Goal: Information Seeking & Learning: Learn about a topic

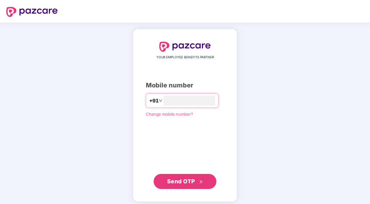
click at [211, 102] on input "number" at bounding box center [188, 101] width 51 height 10
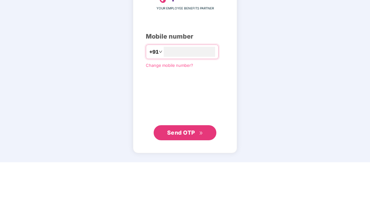
type input "**********"
click at [224, 44] on div "**********" at bounding box center [185, 117] width 78 height 147
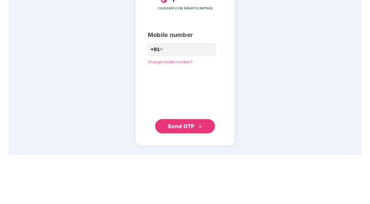
scroll to position [3, 0]
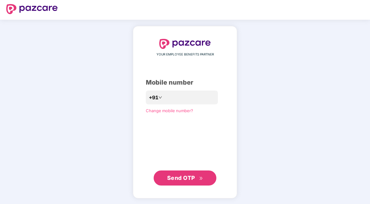
click at [186, 177] on span "Send OTP" at bounding box center [181, 177] width 28 height 7
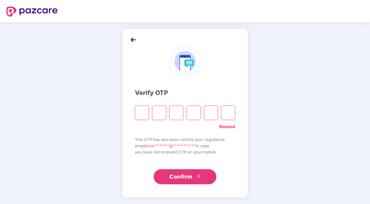
scroll to position [0, 0]
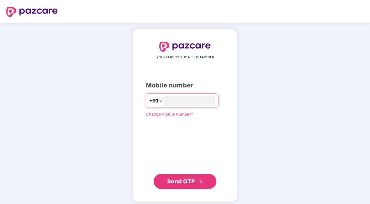
click at [180, 92] on div "YOUR EMPLOYEE BENEFITS PARTNER Mobile number +91 Change mobile number? Send OTP" at bounding box center [185, 115] width 78 height 147
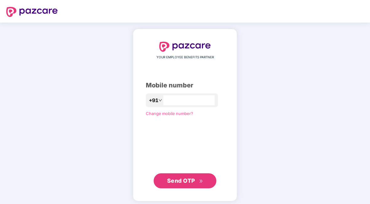
click at [182, 99] on input "number" at bounding box center [188, 100] width 51 height 10
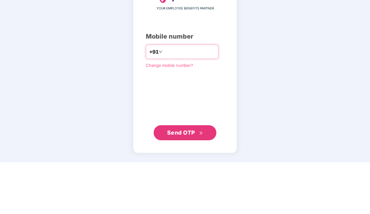
type input "**********"
click at [314, 49] on div "**********" at bounding box center [185, 118] width 370 height 191
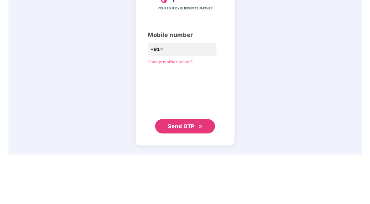
scroll to position [3, 0]
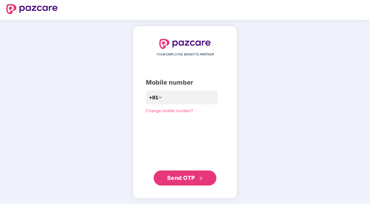
click at [201, 174] on span "Send OTP" at bounding box center [185, 178] width 36 height 9
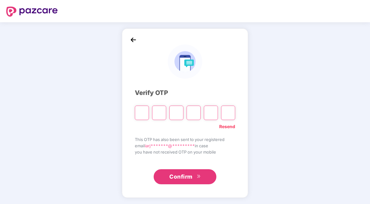
scroll to position [0, 0]
click at [143, 114] on input "Please enter verification code. Digit 1" at bounding box center [142, 113] width 14 height 14
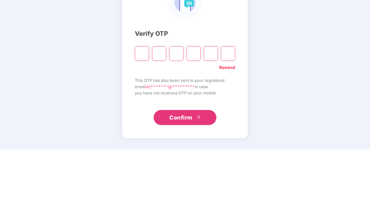
type input "*"
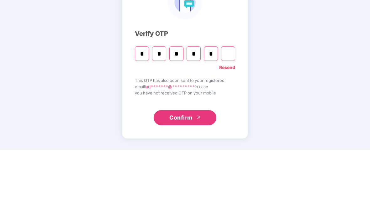
type input "*"
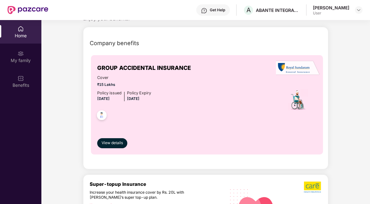
scroll to position [21, 0]
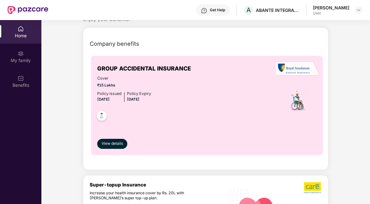
click at [102, 114] on img at bounding box center [101, 116] width 15 height 15
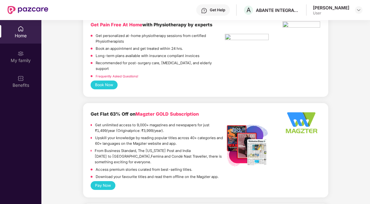
scroll to position [709, 0]
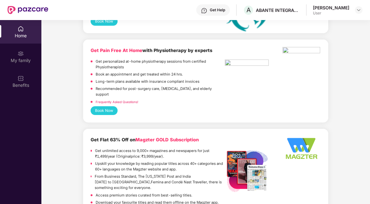
click at [20, 59] on div "My family" at bounding box center [20, 60] width 41 height 6
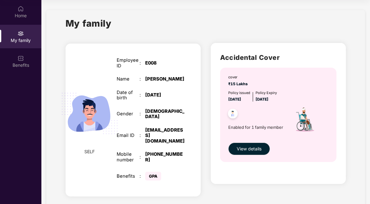
scroll to position [43, 0]
click at [254, 145] on span "View details" at bounding box center [248, 148] width 25 height 7
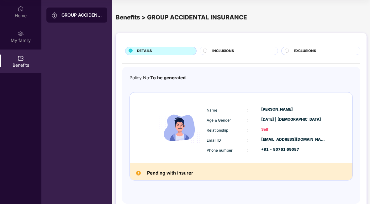
click at [23, 33] on img at bounding box center [21, 33] width 6 height 6
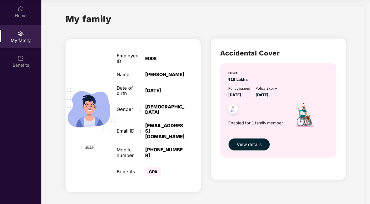
scroll to position [4, 0]
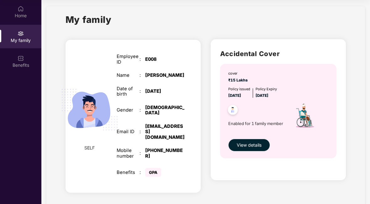
click at [23, 6] on img at bounding box center [21, 9] width 6 height 6
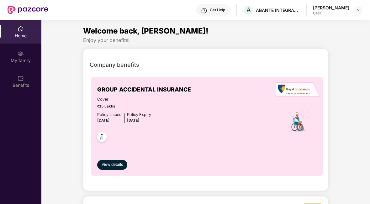
click at [19, 33] on div "Home" at bounding box center [20, 36] width 41 height 6
click at [362, 6] on header "Get Help A ABANTE INTEGRATED MANAGEMENT SERVICES PRIVATE LIMITED Arjun Rawat Us…" at bounding box center [185, 10] width 370 height 20
click at [359, 9] on img at bounding box center [358, 10] width 5 height 5
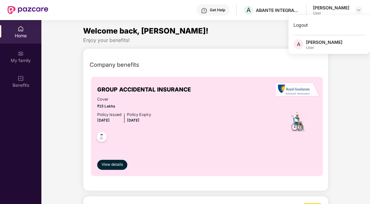
click at [310, 24] on div "Logout" at bounding box center [328, 25] width 81 height 12
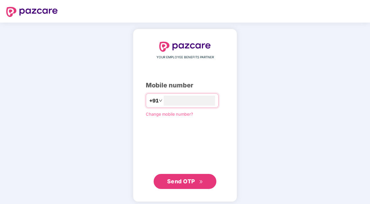
click at [200, 99] on input "number" at bounding box center [188, 101] width 51 height 10
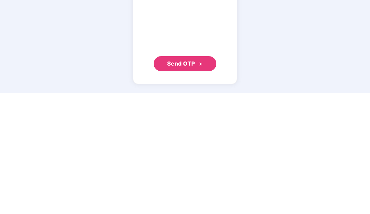
click at [199, 183] on icon "double-right" at bounding box center [201, 185] width 4 height 4
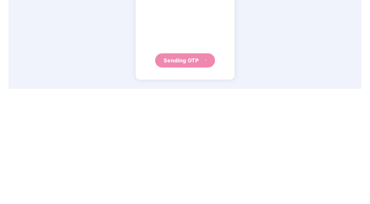
scroll to position [3, 0]
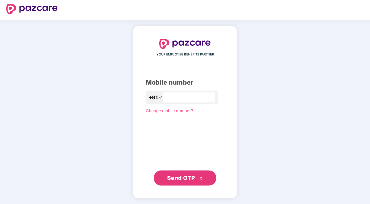
click at [198, 96] on input "**********" at bounding box center [188, 97] width 51 height 10
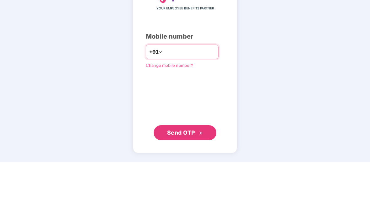
type input "*"
type input "**********"
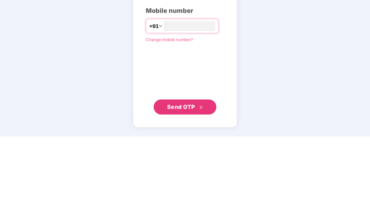
click at [302, 63] on div "**********" at bounding box center [185, 118] width 370 height 191
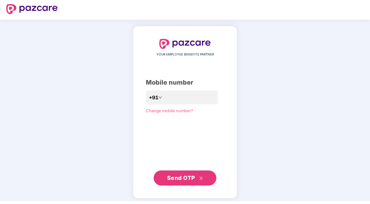
scroll to position [3, 0]
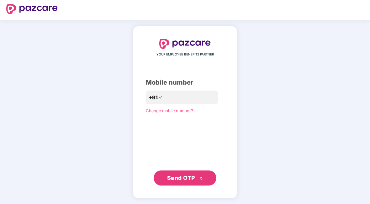
click at [196, 178] on span "Send OTP" at bounding box center [185, 178] width 36 height 9
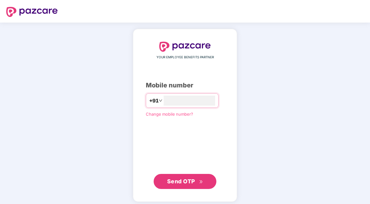
click at [210, 98] on input "number" at bounding box center [188, 101] width 51 height 10
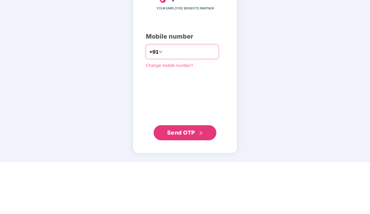
type input "**********"
click at [314, 62] on div "**********" at bounding box center [185, 118] width 370 height 191
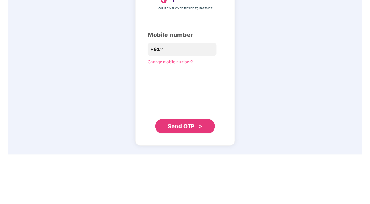
scroll to position [3, 0]
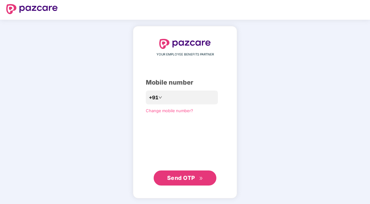
click at [193, 175] on span "Send OTP" at bounding box center [181, 177] width 28 height 7
click at [179, 108] on span "Change mobile number?" at bounding box center [169, 110] width 47 height 5
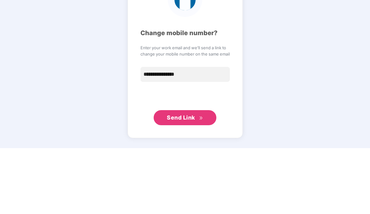
type input "**********"
click at [322, 45] on div "**********" at bounding box center [185, 118] width 370 height 191
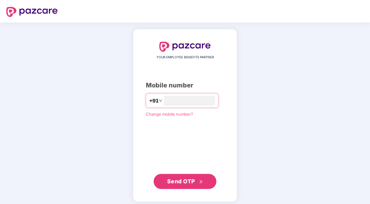
click at [187, 99] on input "number" at bounding box center [188, 101] width 51 height 10
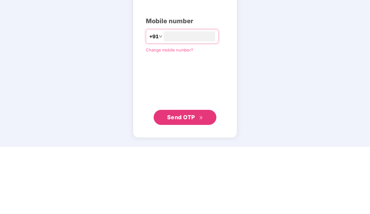
type input "**********"
click at [312, 61] on div "**********" at bounding box center [185, 118] width 370 height 191
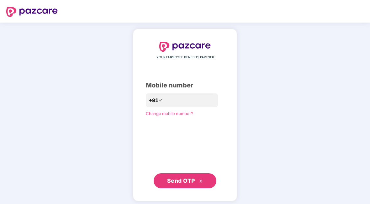
scroll to position [3, 0]
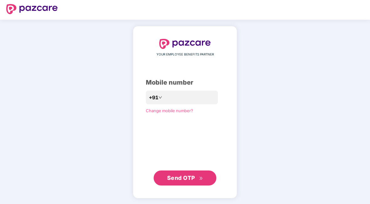
click at [197, 175] on span "Send OTP" at bounding box center [185, 178] width 36 height 9
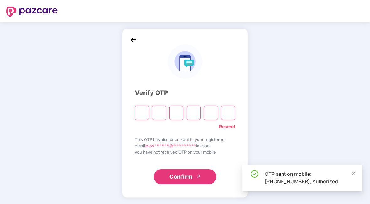
scroll to position [0, 0]
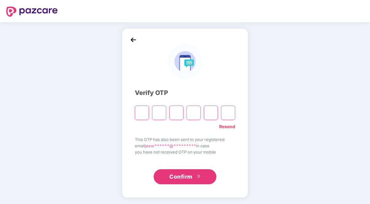
click at [140, 112] on input "Please enter verification code. Digit 1" at bounding box center [142, 113] width 14 height 14
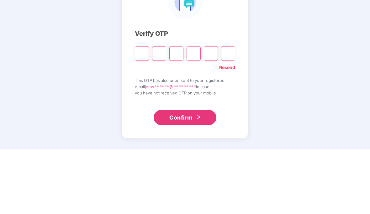
type input "*"
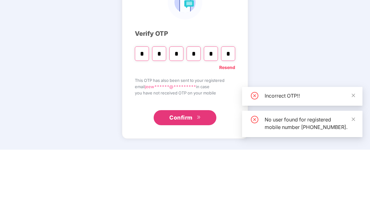
type input "*"
click at [317, 41] on div "Verify OTP * * * * * * Resend This OTP has also been sent to your registered em…" at bounding box center [185, 118] width 370 height 191
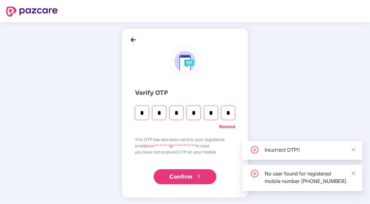
click at [232, 111] on input "*" at bounding box center [228, 113] width 14 height 14
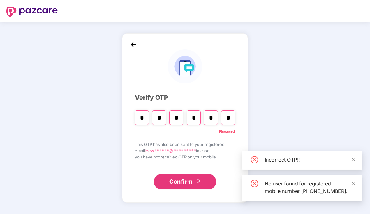
click at [316, 64] on div "Verify OTP * * * * * * Resend This OTP has also been sent to your registered em…" at bounding box center [185, 118] width 370 height 191
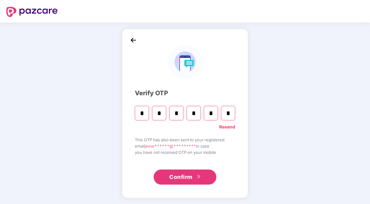
click at [230, 112] on input "*" at bounding box center [228, 113] width 14 height 14
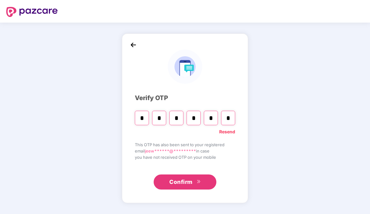
click at [290, 62] on div "Verify OTP * * * * * * Resend This OTP has also been sent to your registered em…" at bounding box center [185, 118] width 370 height 191
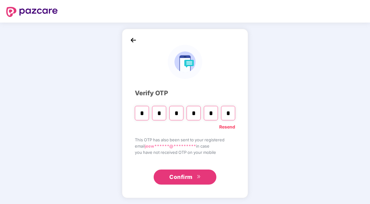
click at [235, 114] on input "*" at bounding box center [228, 113] width 14 height 14
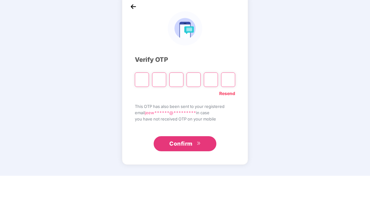
type input "*"
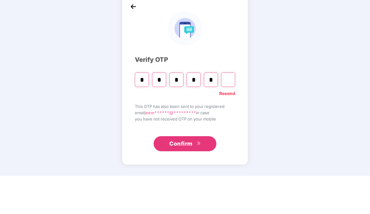
type input "*"
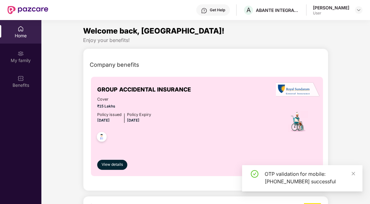
click at [24, 60] on div "My family" at bounding box center [20, 60] width 41 height 6
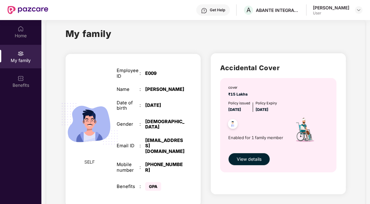
scroll to position [9, 0]
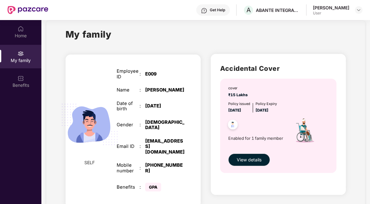
click at [252, 156] on span "View details" at bounding box center [248, 159] width 25 height 7
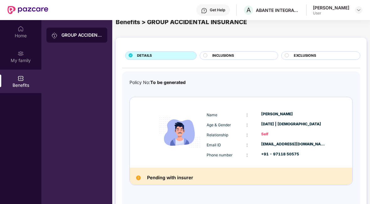
scroll to position [15, 0]
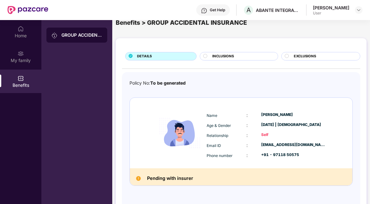
click at [205, 52] on div "INCLUSIONS" at bounding box center [239, 56] width 78 height 8
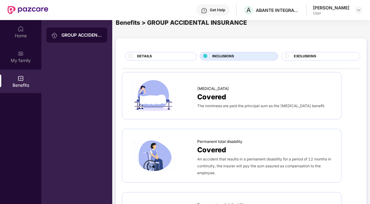
click at [146, 53] on div "DETAILS" at bounding box center [160, 56] width 71 height 8
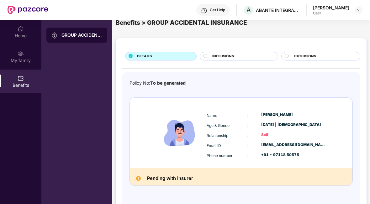
click at [18, 31] on img at bounding box center [21, 29] width 6 height 6
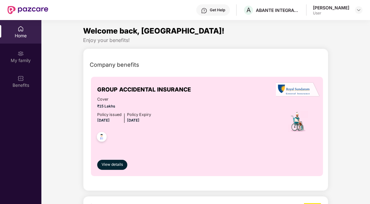
click at [96, 132] on img at bounding box center [101, 137] width 15 height 15
click at [101, 138] on img at bounding box center [101, 137] width 15 height 15
click at [116, 165] on span "View details" at bounding box center [111, 165] width 21 height 6
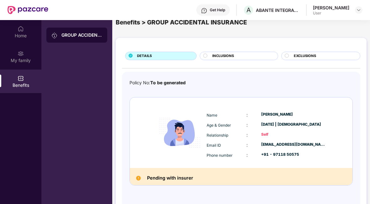
scroll to position [15, 0]
click at [21, 39] on div "Home" at bounding box center [20, 36] width 41 height 6
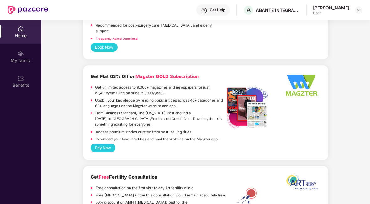
scroll to position [773, 0]
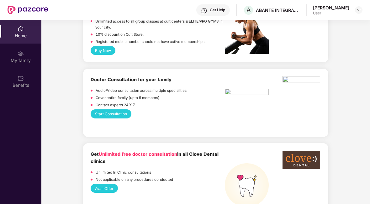
click at [360, 11] on img at bounding box center [358, 10] width 5 height 5
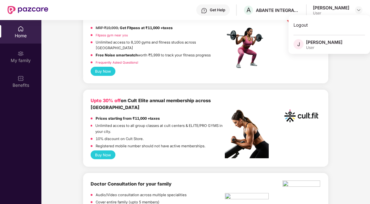
click at [303, 22] on div "Logout" at bounding box center [328, 25] width 81 height 12
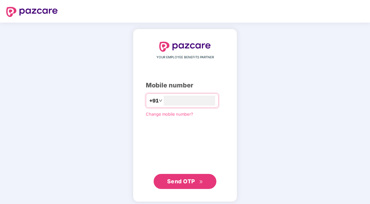
click at [195, 97] on input "number" at bounding box center [188, 101] width 51 height 10
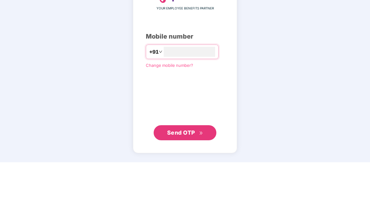
type input "**********"
click at [207, 68] on div "**********" at bounding box center [185, 117] width 78 height 147
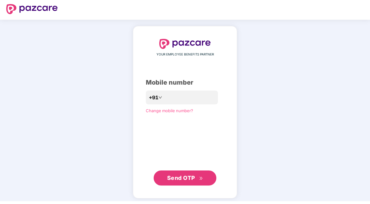
scroll to position [3, 0]
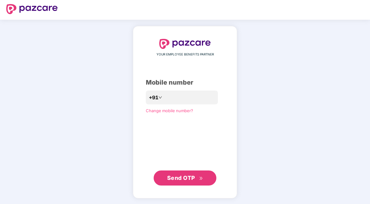
click at [195, 176] on span "Send OTP" at bounding box center [181, 177] width 28 height 7
